Goal: Task Accomplishment & Management: Manage account settings

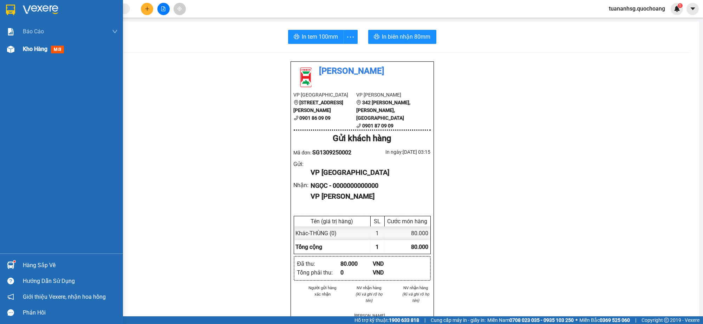
click at [25, 50] on span "Kho hàng" at bounding box center [35, 49] width 25 height 7
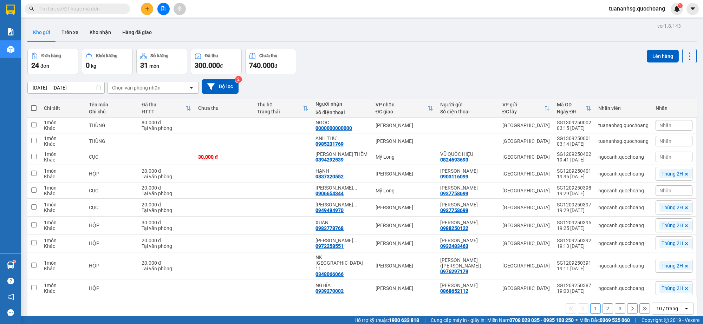
click at [671, 313] on div "10 / trang" at bounding box center [668, 308] width 32 height 11
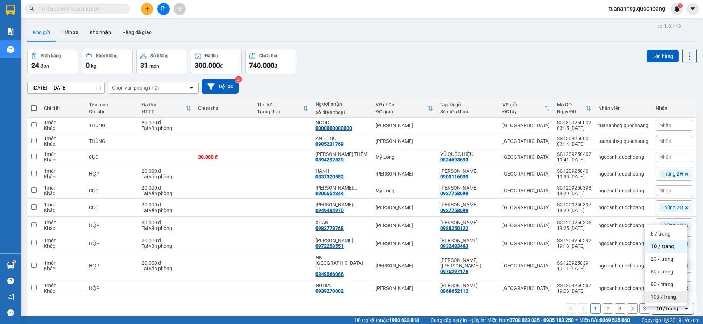
click at [666, 300] on span "100 / trang" at bounding box center [662, 297] width 25 height 7
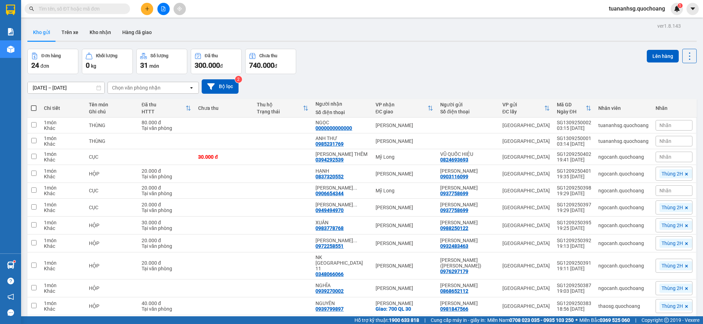
click at [35, 105] on span at bounding box center [34, 108] width 6 height 6
click at [34, 105] on input "checkbox" at bounding box center [34, 105] width 0 height 0
checkbox input "true"
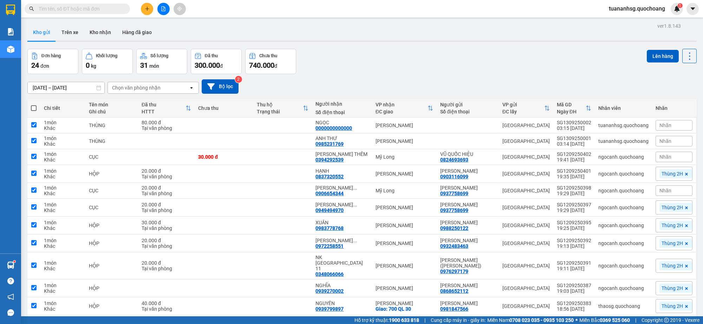
checkbox input "true"
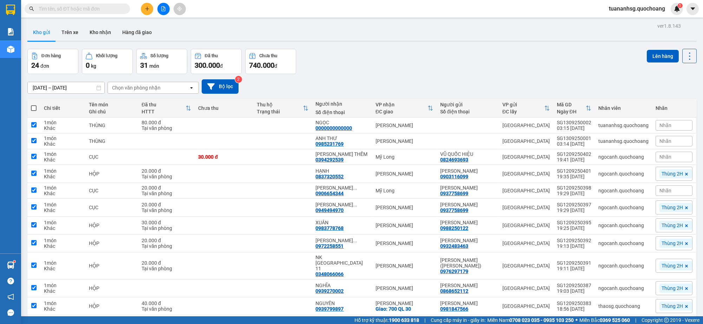
checkbox input "true"
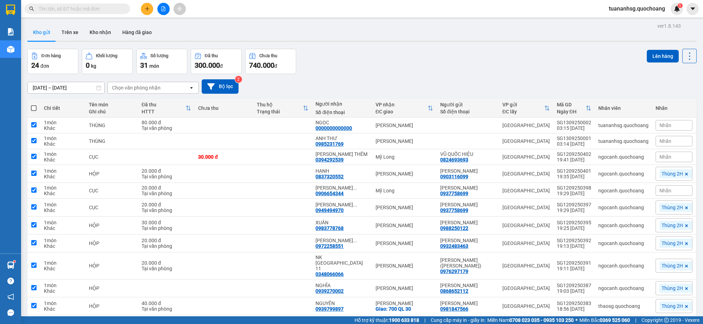
checkbox input "true"
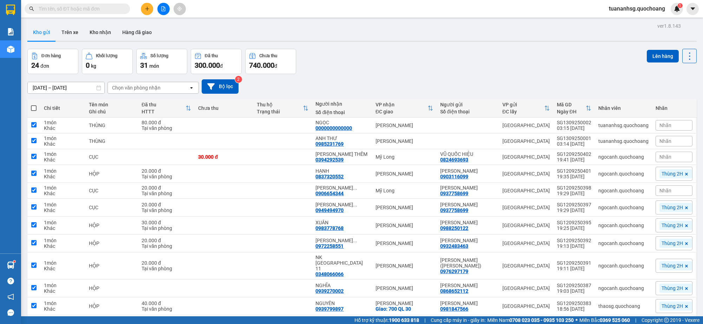
checkbox input "true"
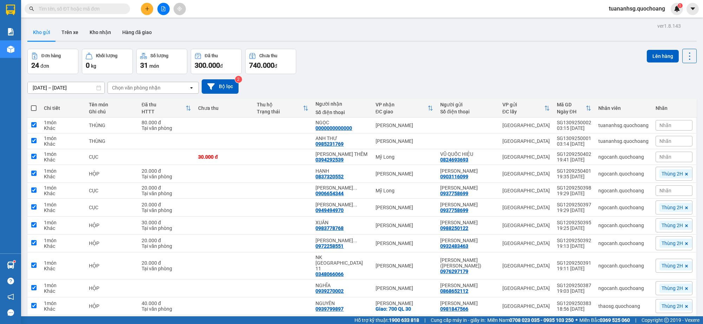
checkbox input "true"
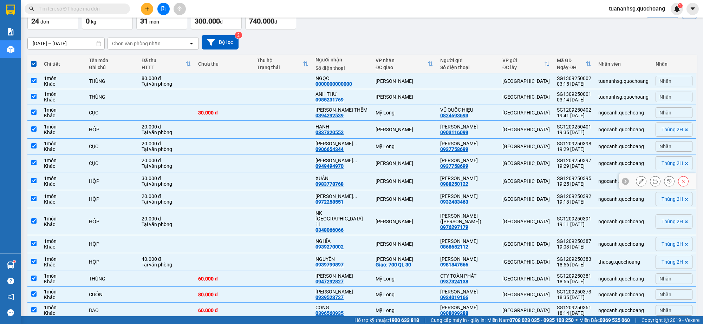
scroll to position [132, 0]
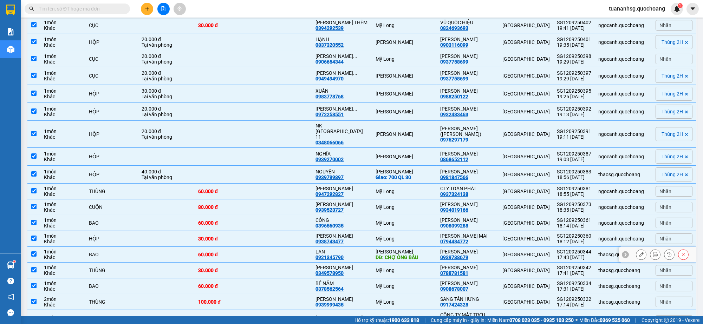
click at [253, 258] on td "60.000 đ" at bounding box center [224, 255] width 59 height 16
checkbox input "false"
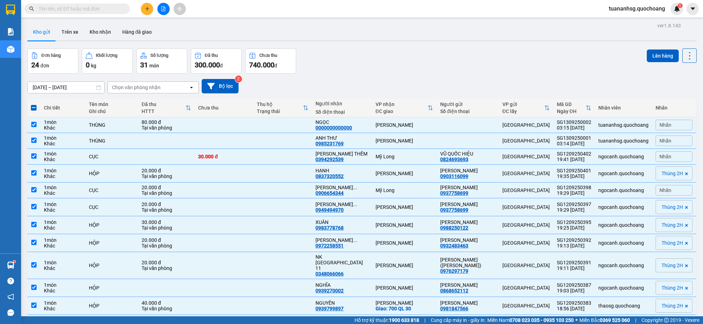
scroll to position [0, 0]
click at [646, 54] on button "Lên hàng" at bounding box center [662, 56] width 32 height 13
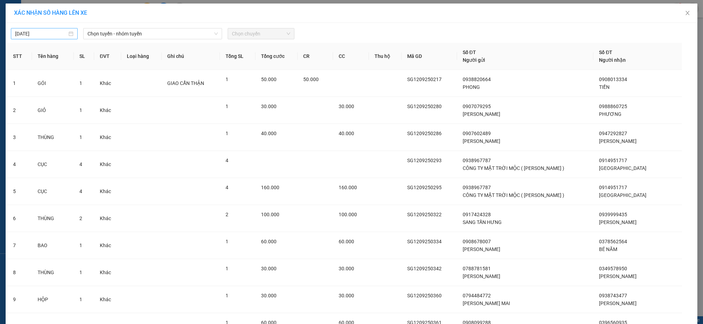
type input "[DATE]"
click at [41, 35] on input "[DATE]" at bounding box center [41, 34] width 52 height 8
click at [113, 33] on span "Chọn tuyến - nhóm tuyến" at bounding box center [152, 33] width 131 height 11
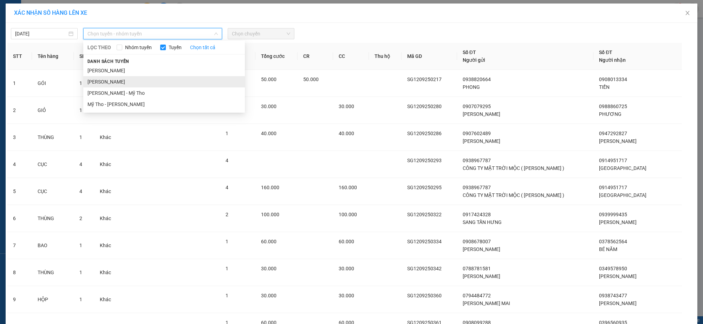
click at [130, 82] on li "[PERSON_NAME]" at bounding box center [164, 81] width 162 height 11
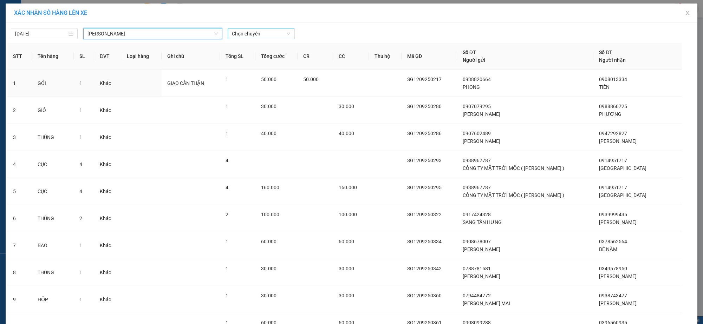
click at [232, 38] on span "Chọn chuyến" at bounding box center [261, 33] width 58 height 11
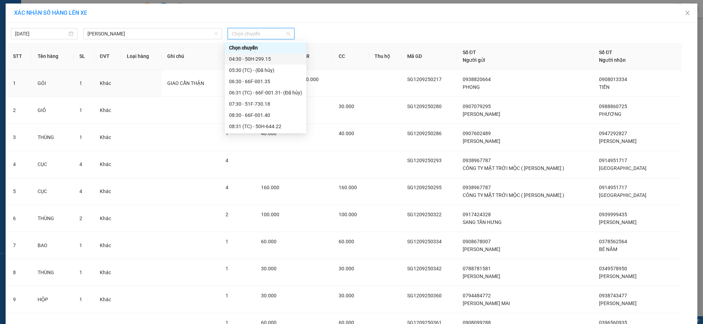
click at [246, 59] on div "04:30 - 50H-299.15" at bounding box center [265, 59] width 73 height 8
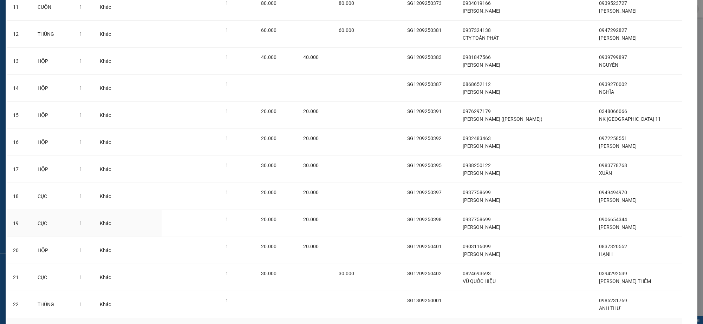
scroll to position [423, 0]
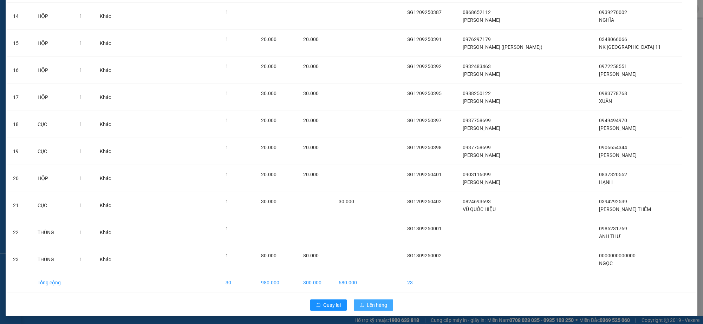
click at [362, 301] on button "Lên hàng" at bounding box center [373, 305] width 39 height 11
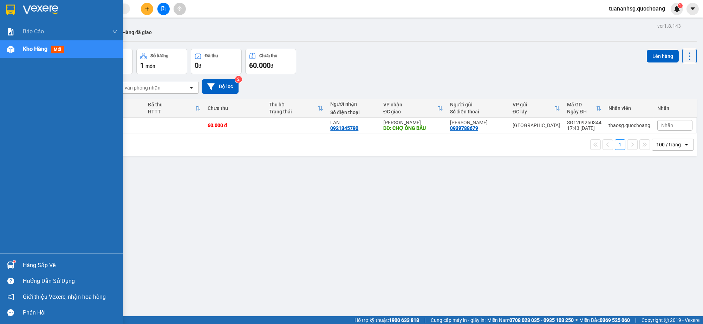
click at [33, 266] on div "Hàng sắp về" at bounding box center [70, 265] width 95 height 11
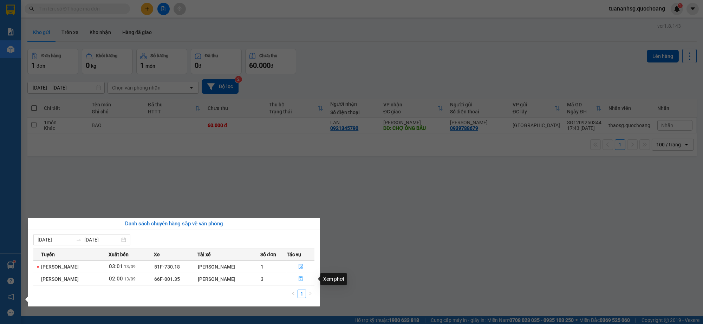
click at [302, 280] on icon "file-done" at bounding box center [300, 278] width 4 height 5
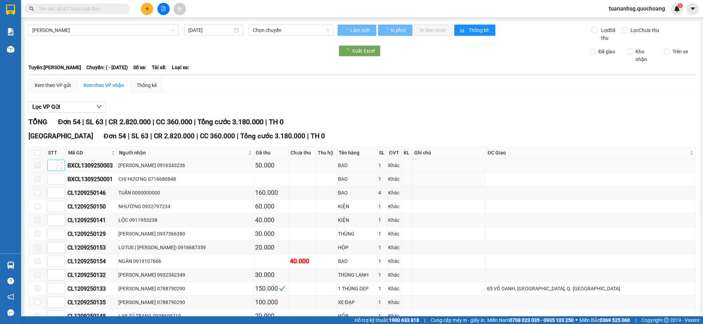
type input "[DATE]"
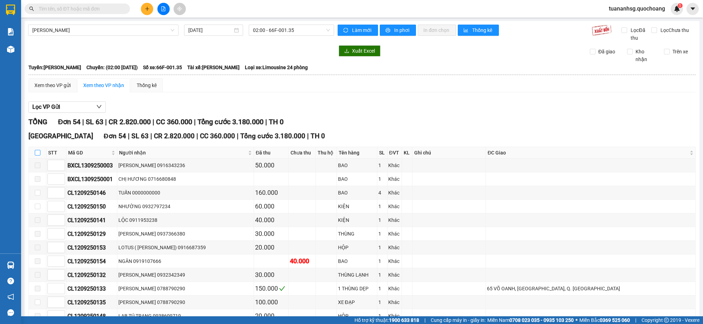
click at [40, 153] on input "checkbox" at bounding box center [38, 153] width 6 height 6
checkbox input "true"
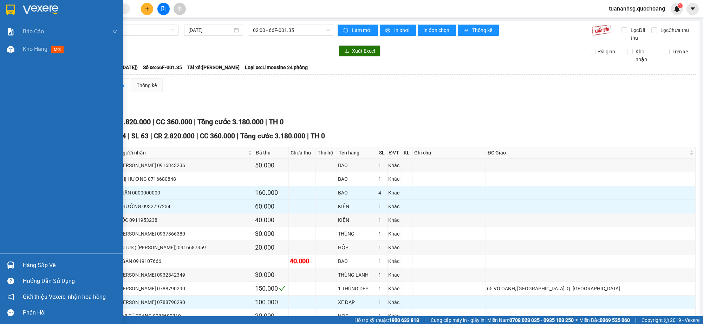
click at [38, 264] on div "Hàng sắp về" at bounding box center [70, 265] width 95 height 11
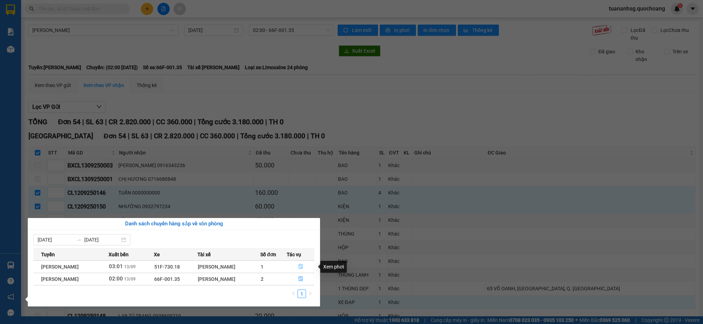
click at [303, 265] on icon "file-done" at bounding box center [300, 266] width 5 height 5
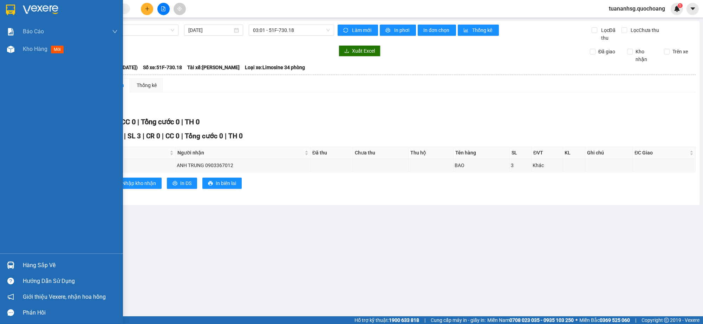
click at [33, 269] on div "Hàng sắp về" at bounding box center [70, 265] width 95 height 11
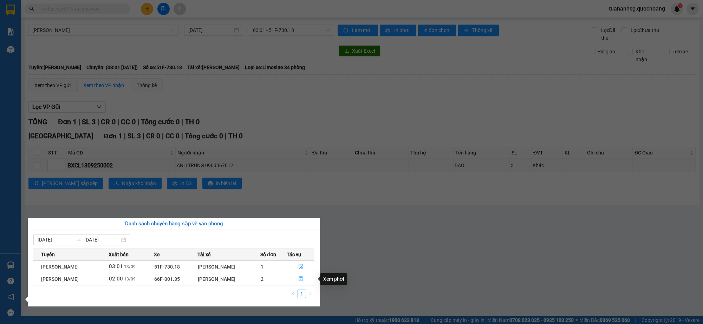
click at [300, 278] on icon "file-done" at bounding box center [300, 278] width 5 height 5
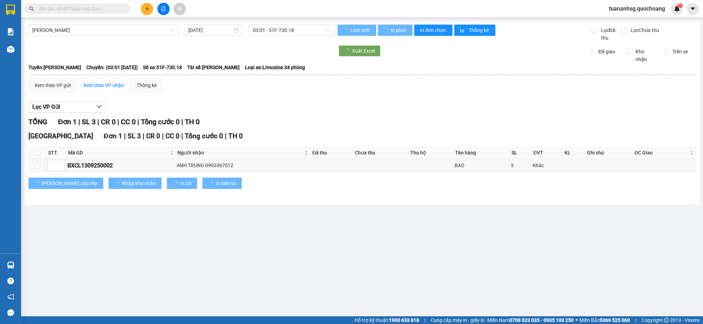
checkbox input "true"
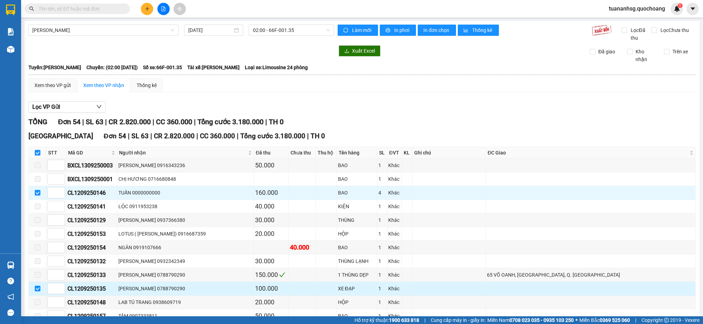
click at [38, 288] on input "checkbox" at bounding box center [38, 289] width 6 height 6
checkbox input "false"
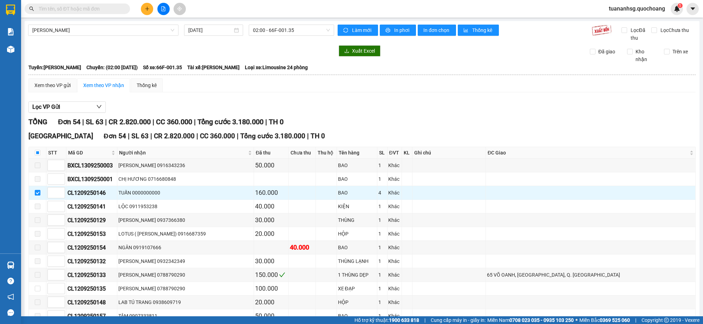
click at [67, 11] on input "text" at bounding box center [80, 9] width 83 height 8
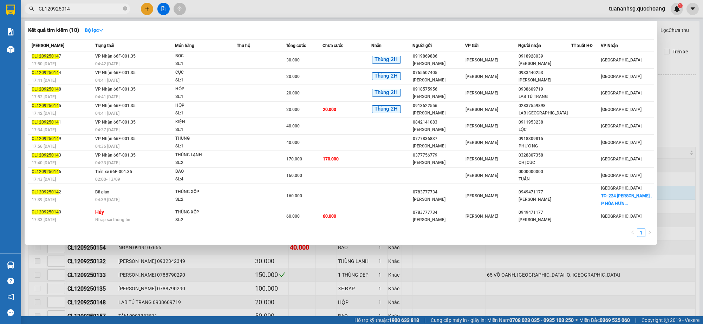
click at [259, 8] on div at bounding box center [351, 162] width 703 height 324
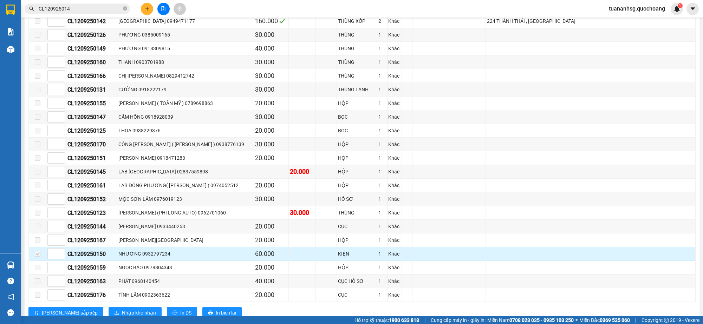
scroll to position [620, 0]
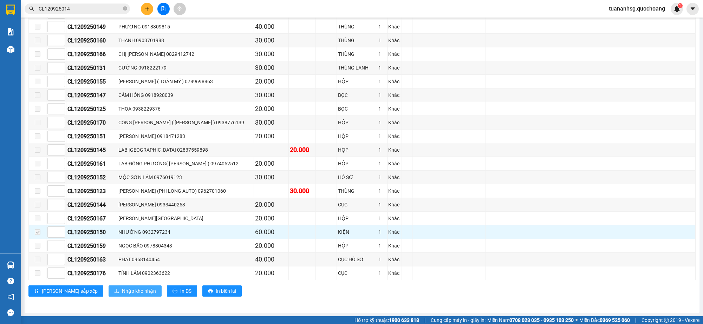
click at [122, 291] on span "Nhập kho nhận" at bounding box center [139, 291] width 34 height 8
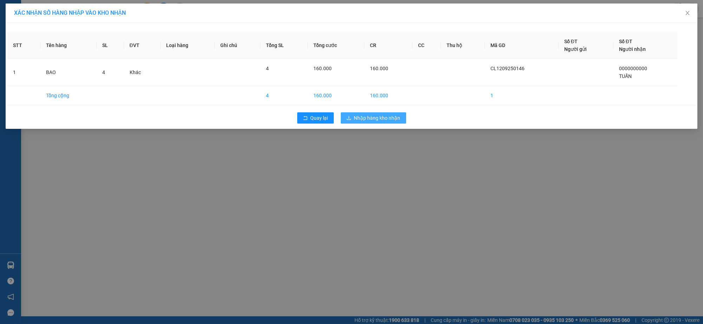
click at [384, 117] on span "Nhập hàng kho nhận" at bounding box center [377, 118] width 46 height 8
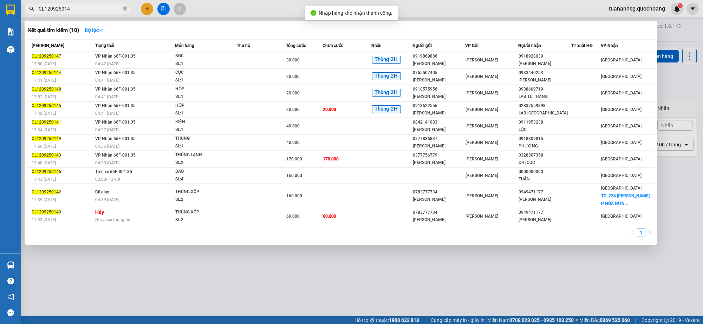
click at [82, 8] on input "CL120925014" at bounding box center [80, 9] width 83 height 8
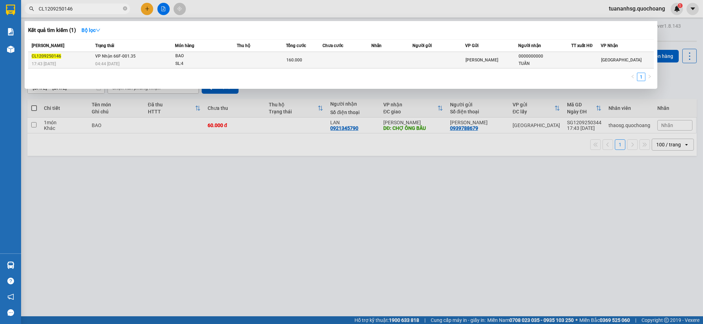
type input "CL1209250146"
click at [226, 54] on div "BAO" at bounding box center [201, 56] width 53 height 8
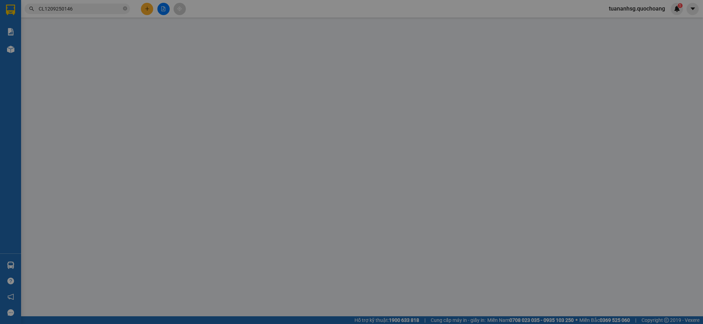
type input "0000000000"
type input "TUẤN"
type input "160.000"
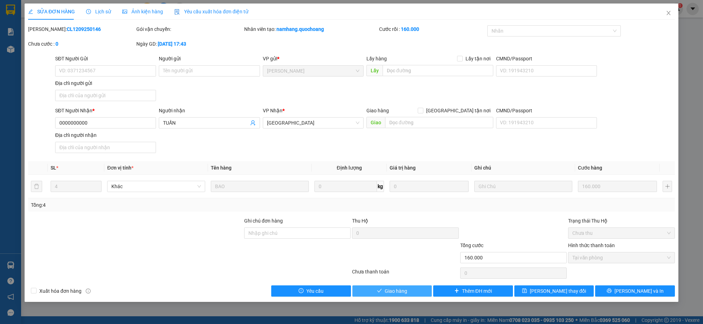
click at [420, 293] on button "Giao hàng" at bounding box center [392, 290] width 80 height 11
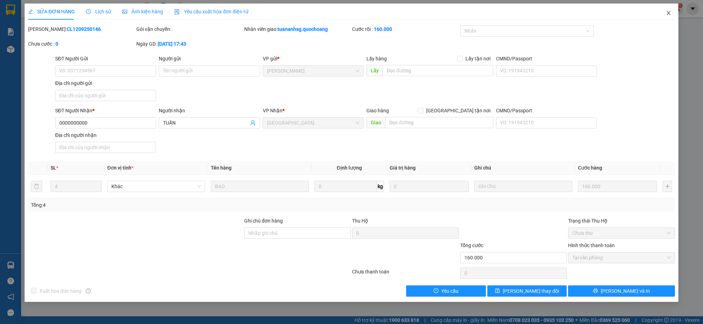
click at [666, 15] on icon "close" at bounding box center [668, 13] width 4 height 4
